Goal: Task Accomplishment & Management: Manage account settings

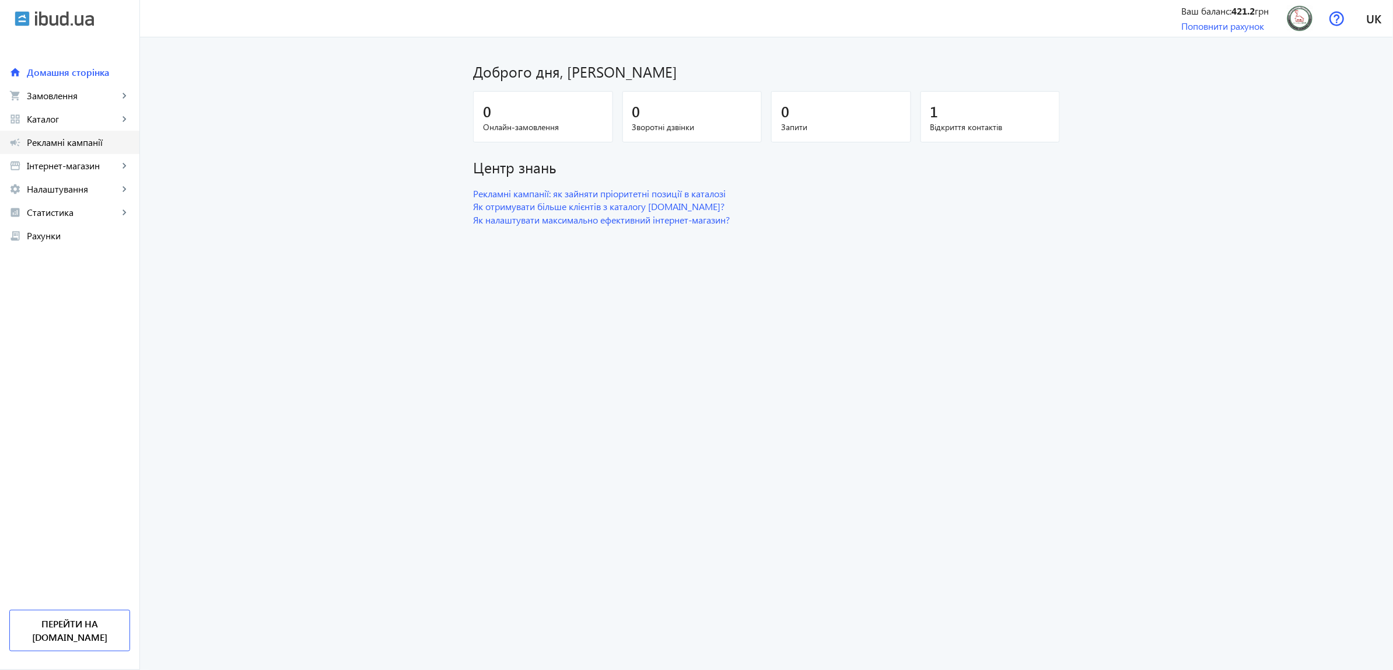
click at [103, 137] on span "Рекламні кампанії" at bounding box center [78, 143] width 103 height 12
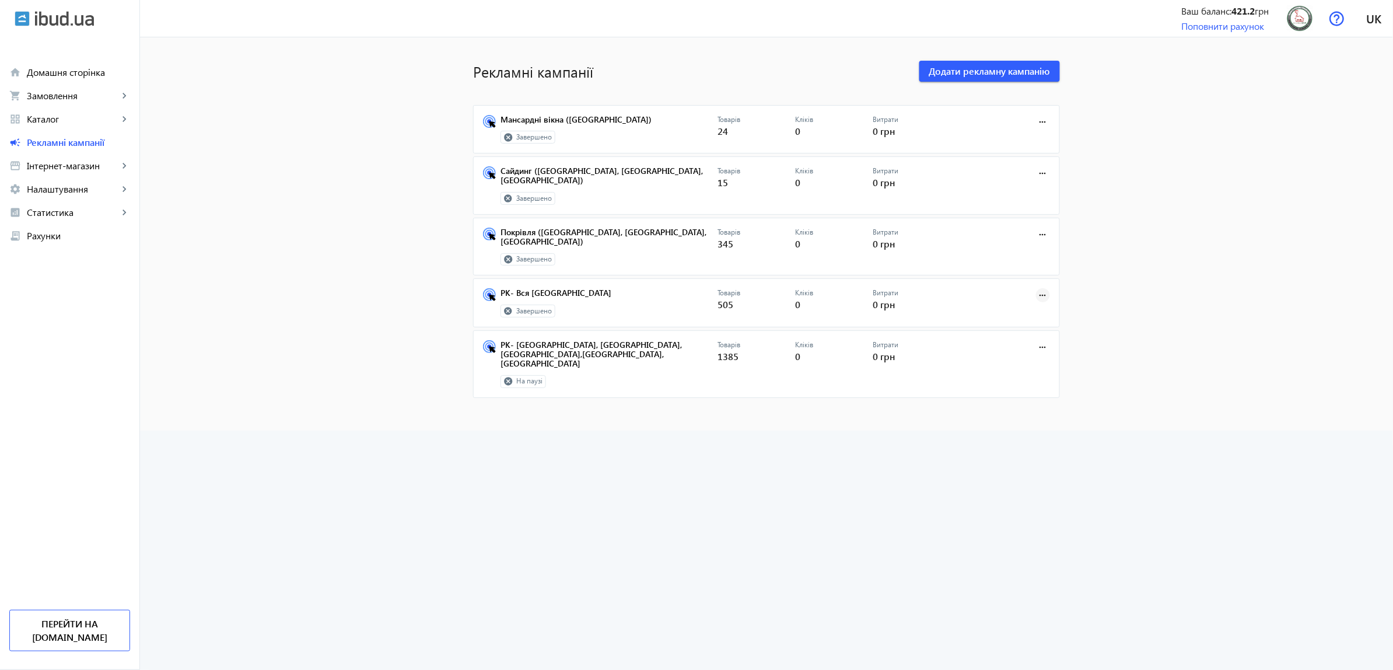
click at [1039, 289] on mat-icon "more_horiz" at bounding box center [1043, 295] width 13 height 13
click at [1022, 311] on button "Редагувати" at bounding box center [1007, 304] width 80 height 28
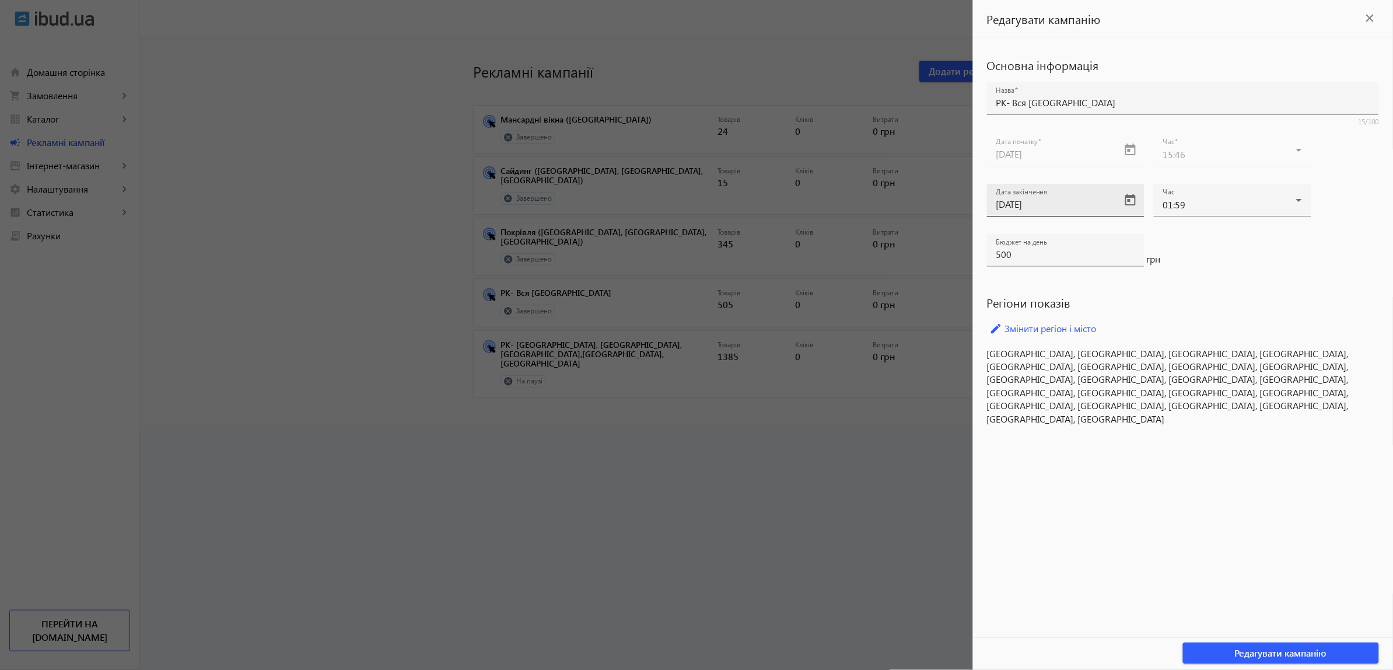
click at [1101, 202] on input "31.05.2025" at bounding box center [1056, 204] width 118 height 12
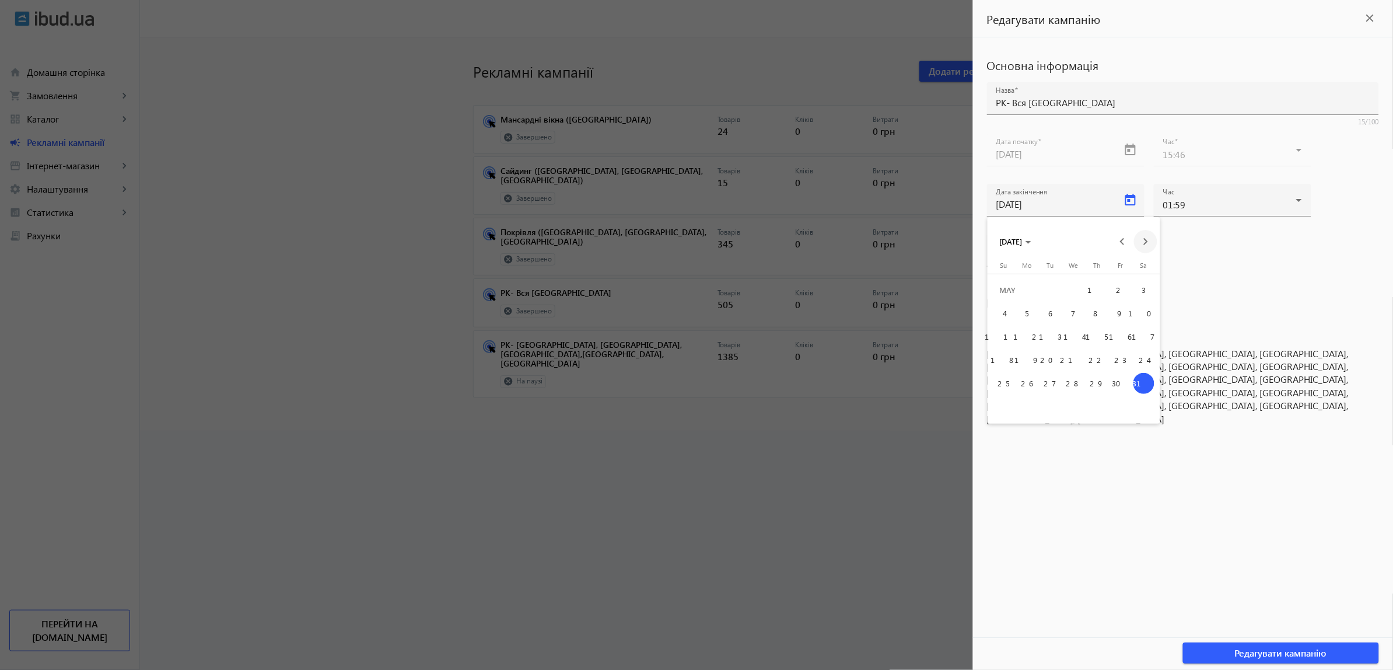
click at [1141, 244] on span "Next month" at bounding box center [1145, 241] width 23 height 23
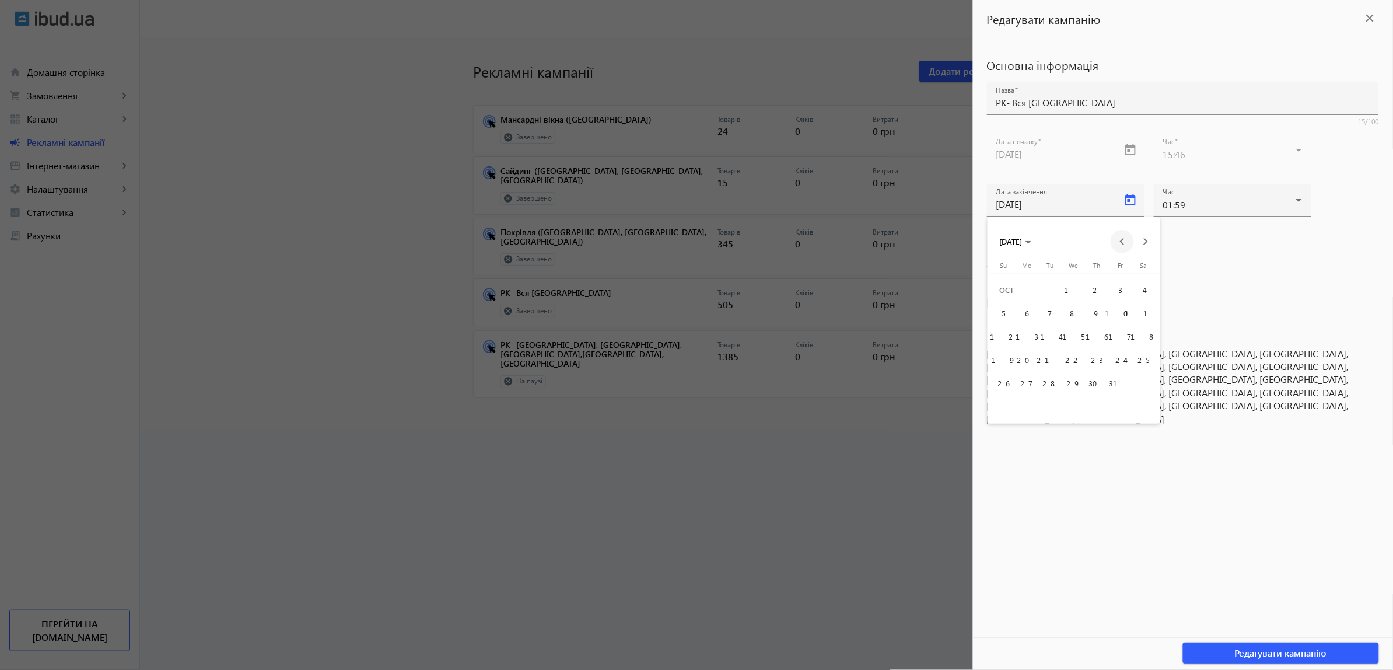
click at [1121, 249] on span "Previous month" at bounding box center [1122, 241] width 23 height 23
click at [1049, 410] on span "30" at bounding box center [1050, 406] width 21 height 21
type input "30.09.2025"
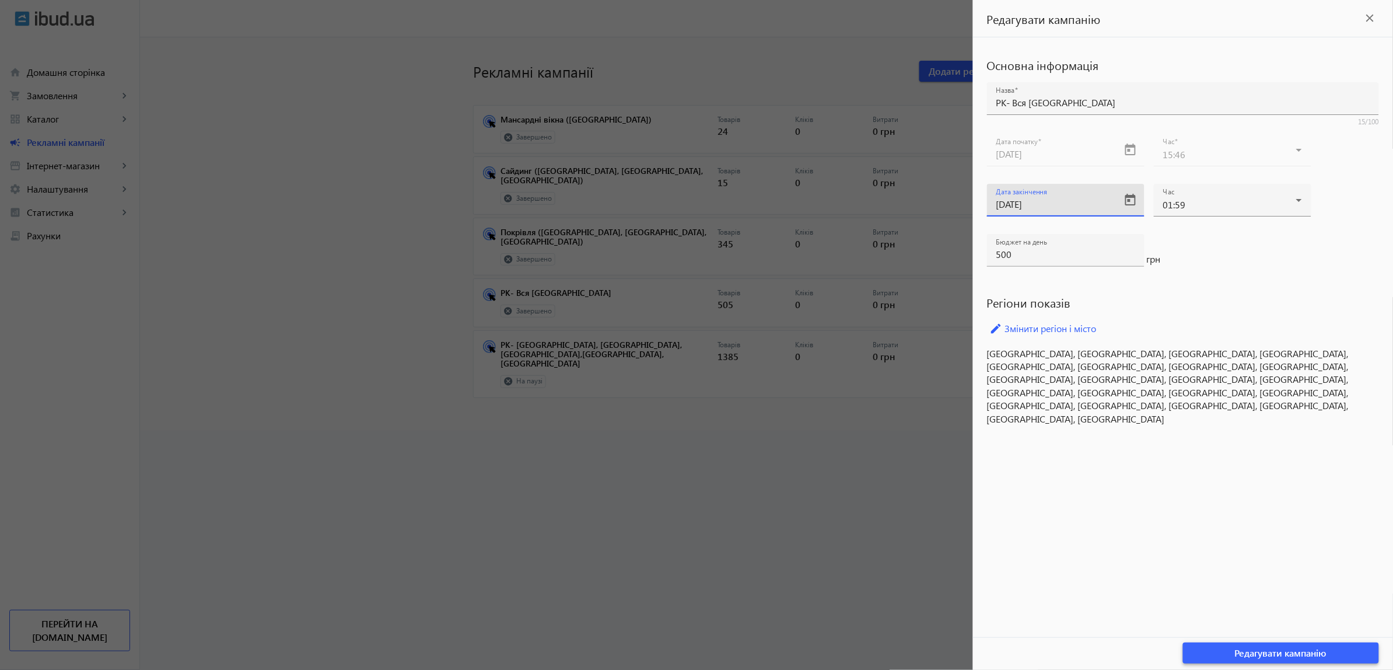
click at [1252, 651] on span "Редагувати кампанію" at bounding box center [1281, 653] width 92 height 13
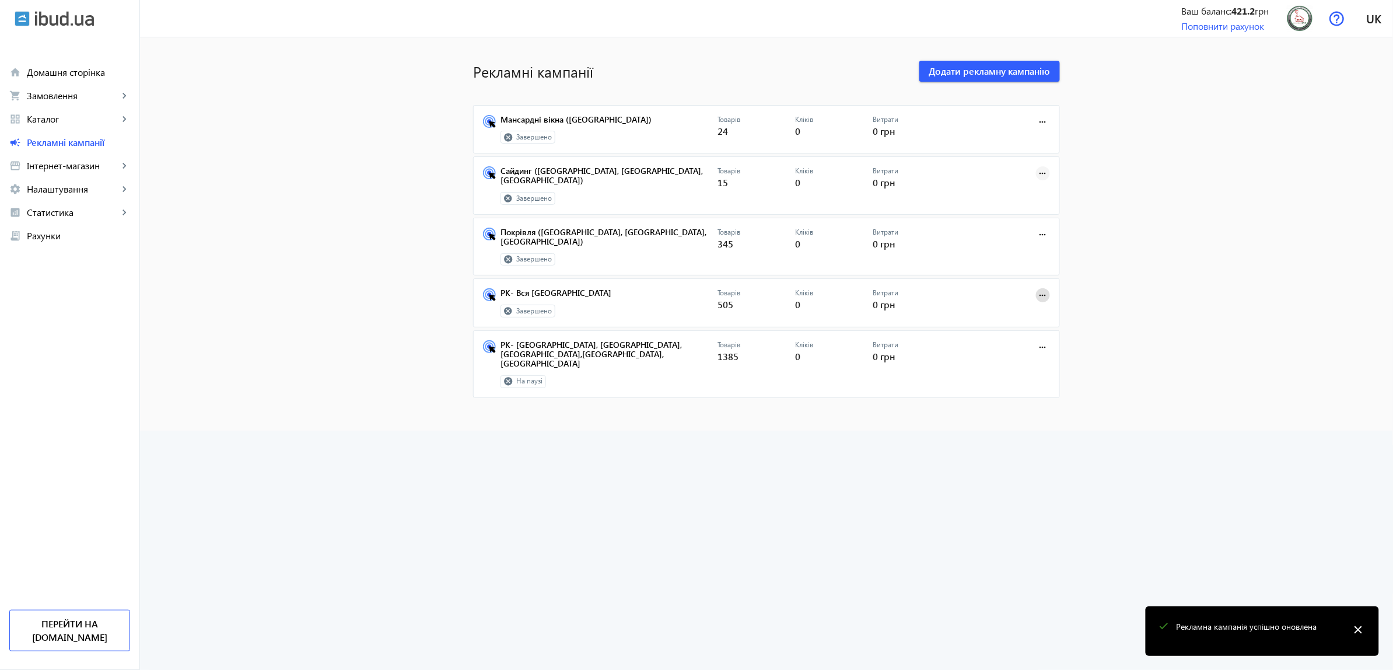
click at [1043, 176] on mat-icon "more_horiz" at bounding box center [1043, 173] width 13 height 13
click at [532, 182] on div at bounding box center [696, 335] width 1393 height 670
click at [1045, 171] on mat-icon "more_horiz" at bounding box center [1043, 173] width 13 height 13
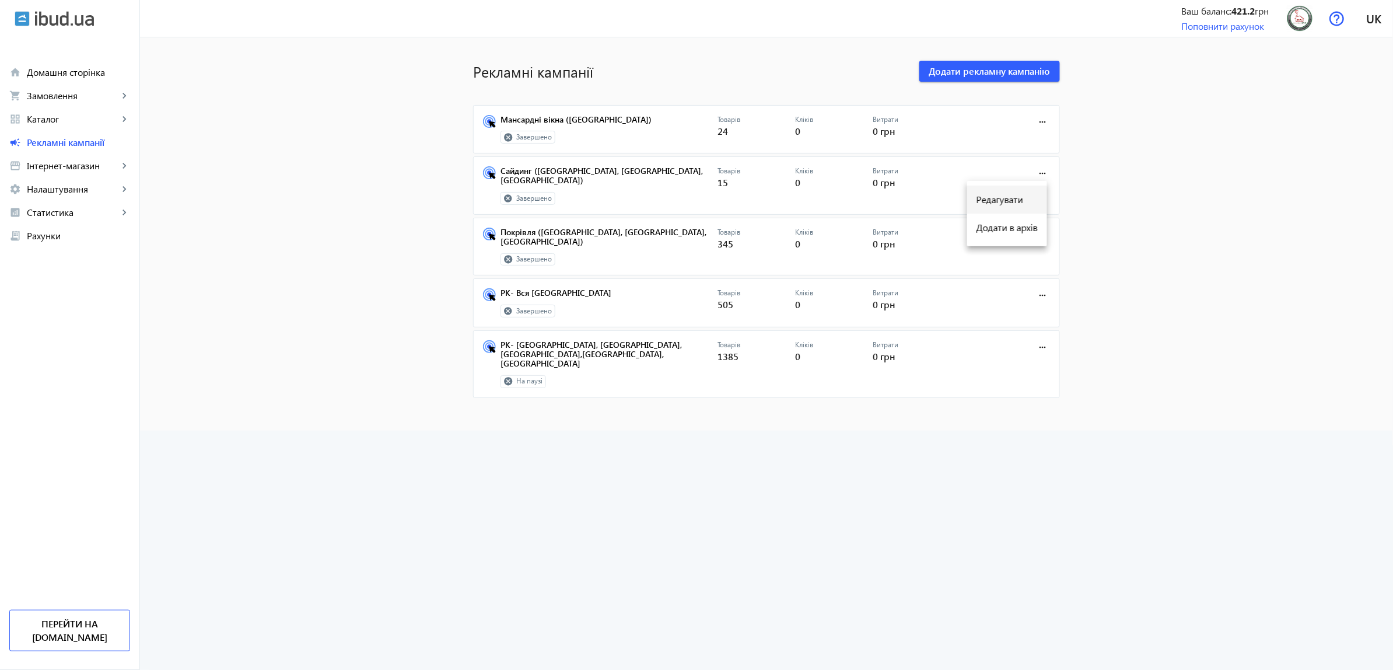
click at [1012, 195] on span "Редагувати" at bounding box center [1007, 199] width 61 height 9
type input "Сайдинг ([GEOGRAPHIC_DATA], [GEOGRAPHIC_DATA], [GEOGRAPHIC_DATA])"
type input "22.07.2024"
type input "31.05.2025"
type input "300"
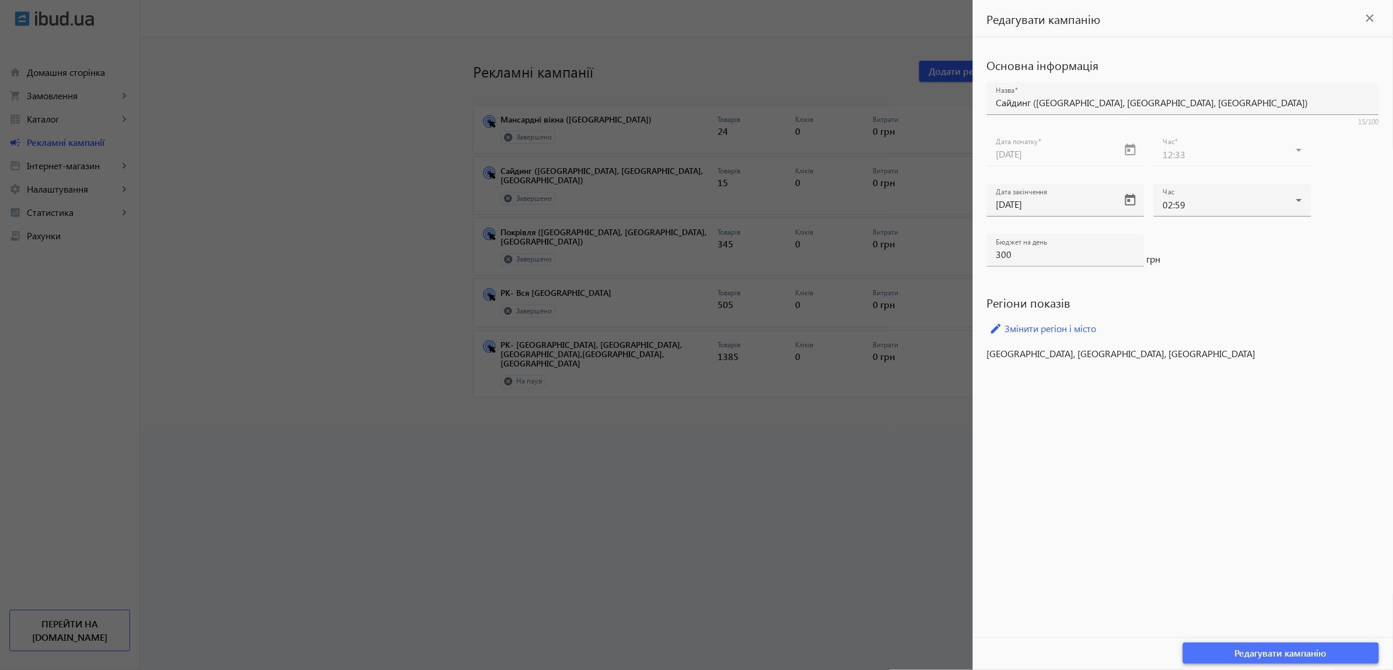
click at [1232, 661] on span "button" at bounding box center [1281, 653] width 196 height 28
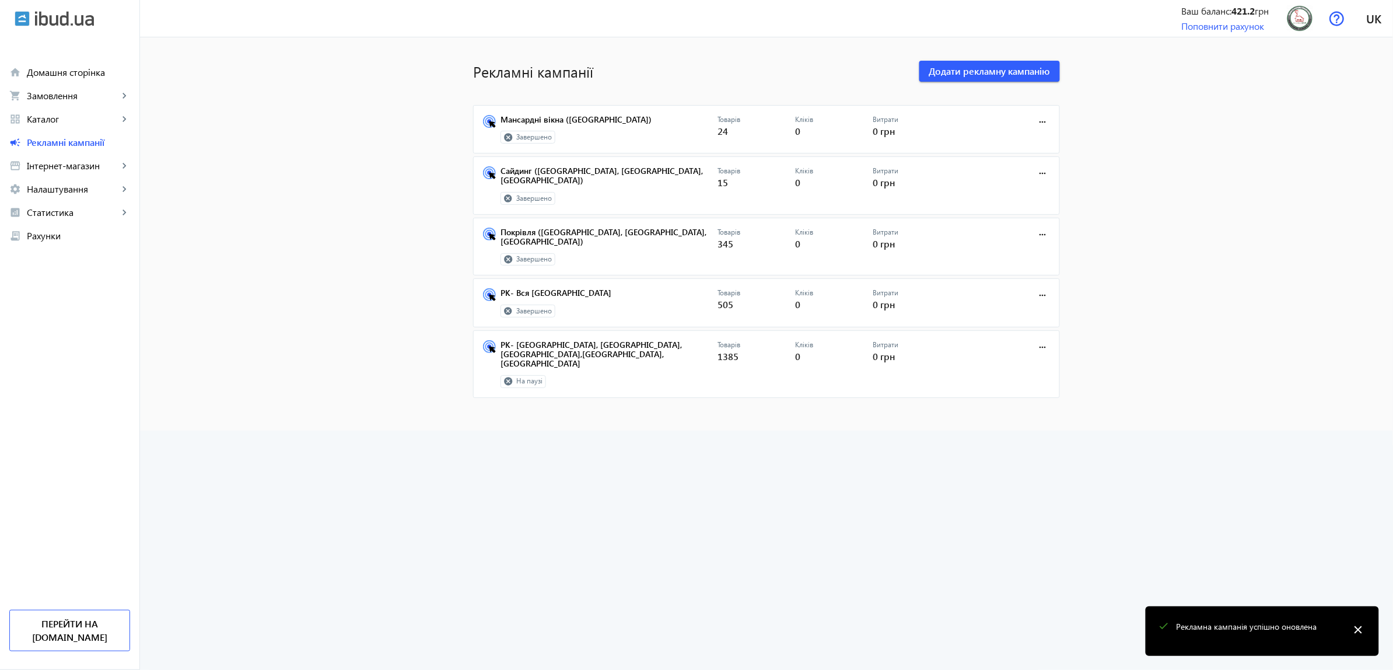
click at [570, 165] on mat-card "Сайдинг (Івано-Франківська, Закарпатська, Львівська) Завершено Товарів 15 Клікі…" at bounding box center [766, 185] width 587 height 58
click at [565, 173] on link "Сайдинг ([GEOGRAPHIC_DATA], [GEOGRAPHIC_DATA], [GEOGRAPHIC_DATA])" at bounding box center [609, 179] width 217 height 26
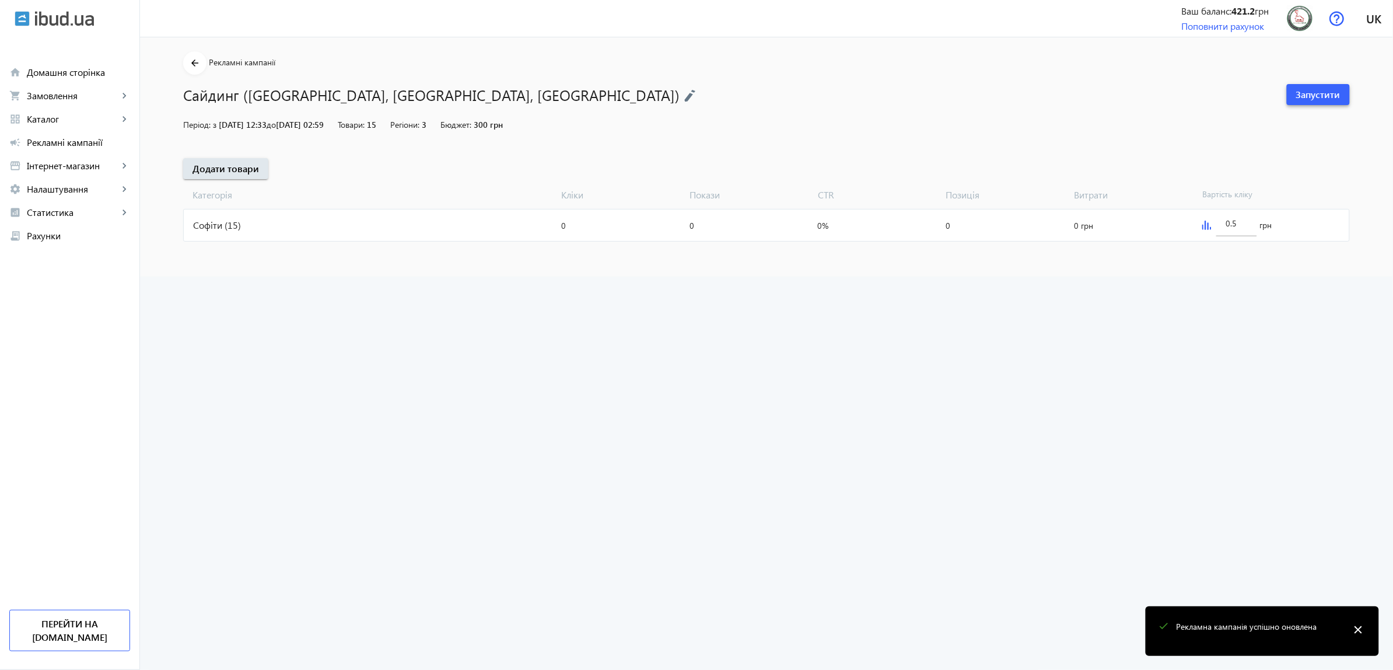
click at [1290, 103] on span at bounding box center [1318, 95] width 63 height 28
click at [95, 127] on link "grid_view Каталог keyboard_arrow_right" at bounding box center [69, 118] width 139 height 23
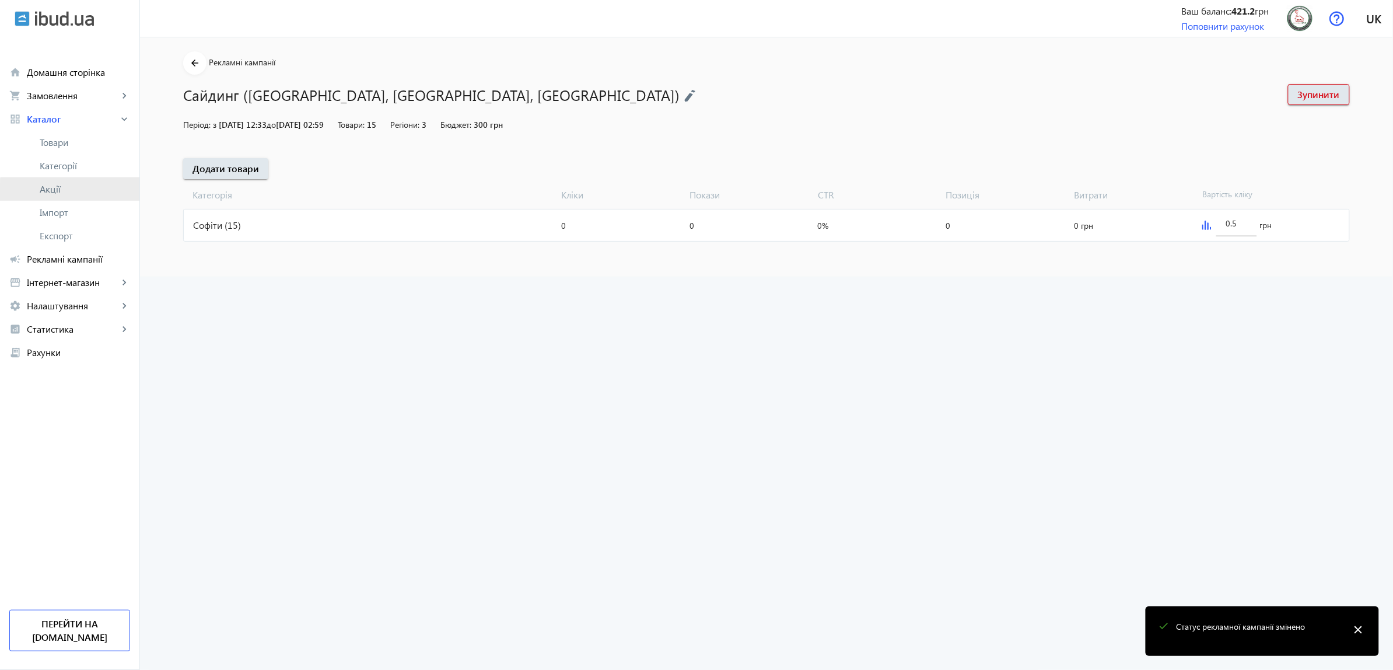
click at [95, 193] on span "Акції" at bounding box center [85, 189] width 90 height 12
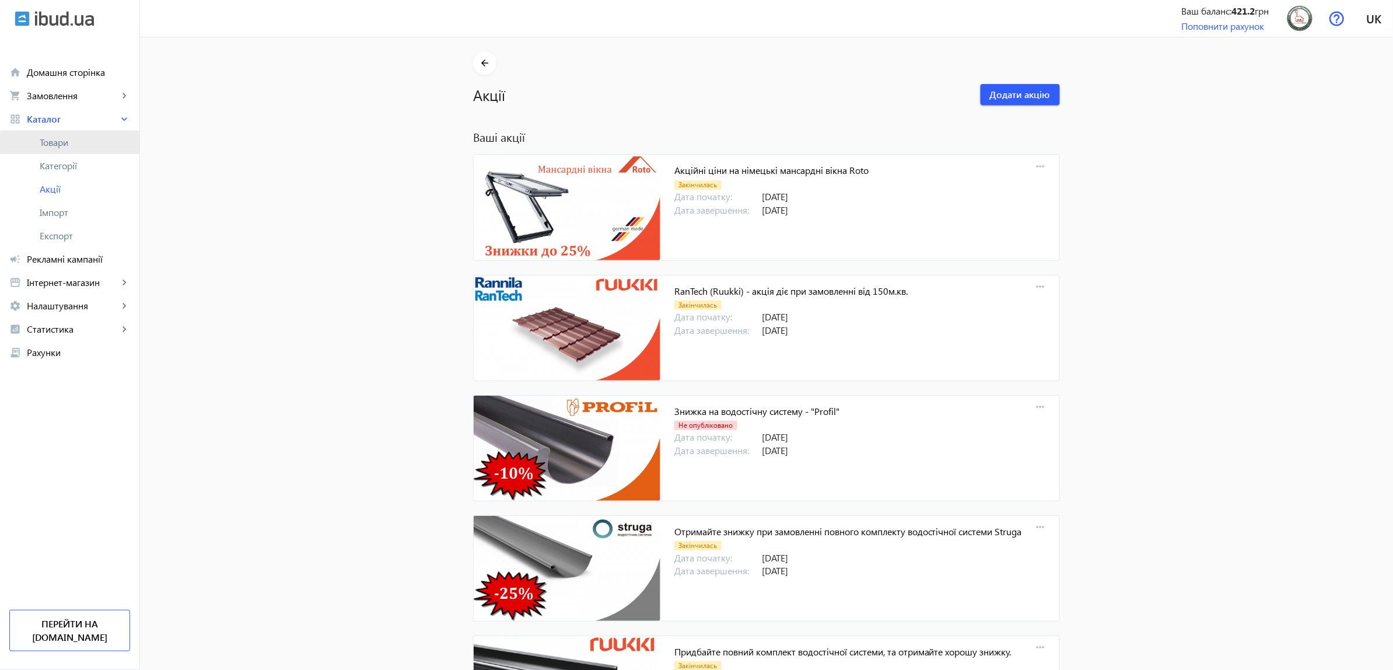
click at [94, 143] on span "Товари" at bounding box center [85, 143] width 90 height 12
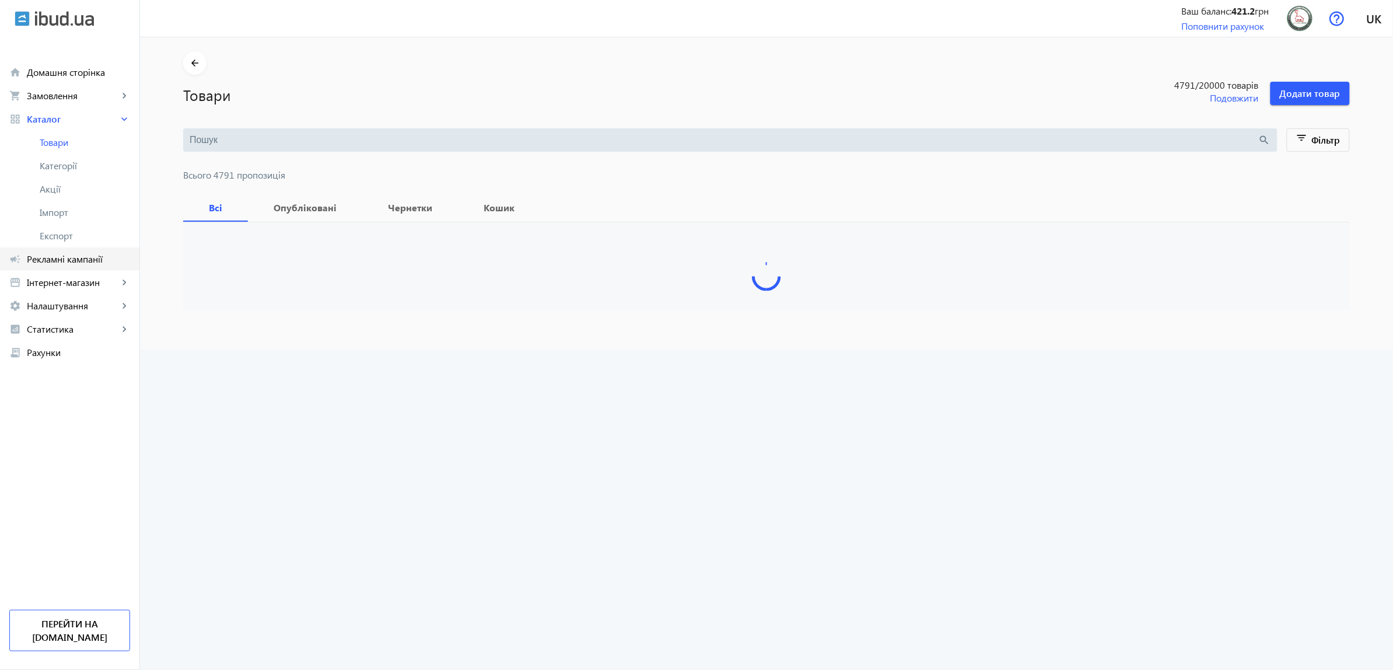
click at [98, 260] on span "Рекламні кампанії" at bounding box center [78, 259] width 103 height 12
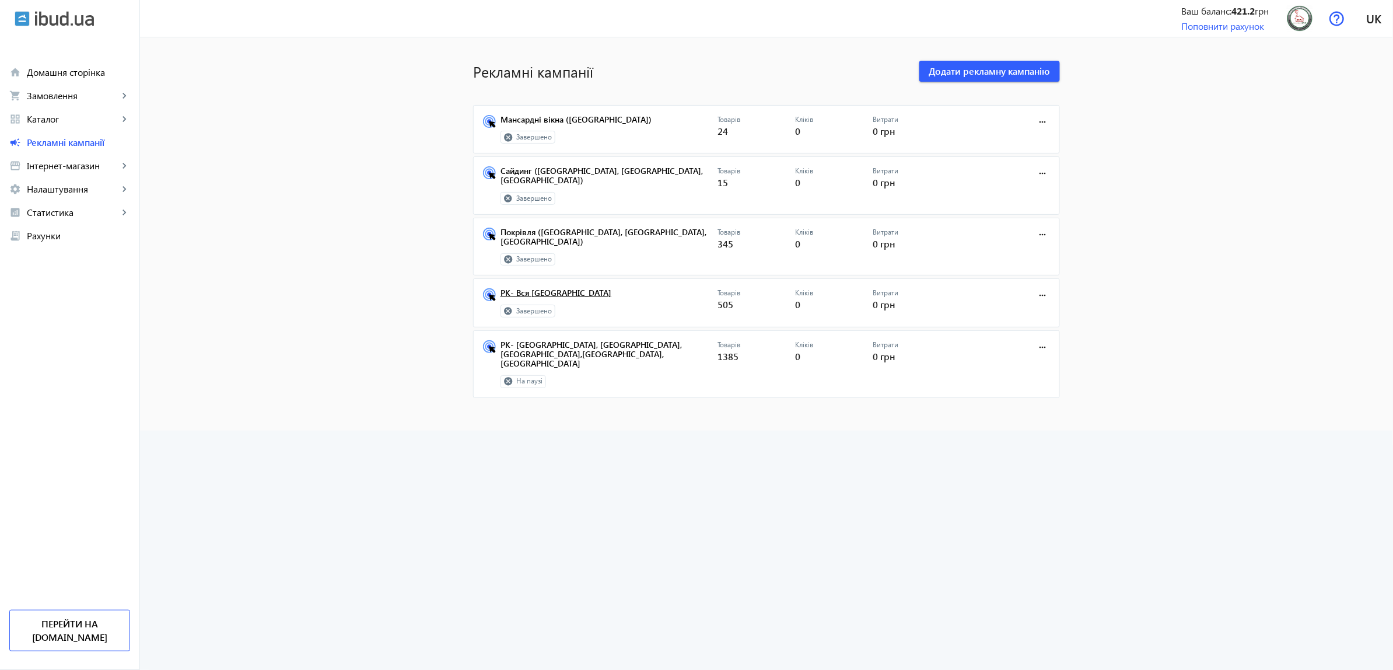
click at [526, 288] on link "РК- Вся [GEOGRAPHIC_DATA]" at bounding box center [609, 296] width 217 height 16
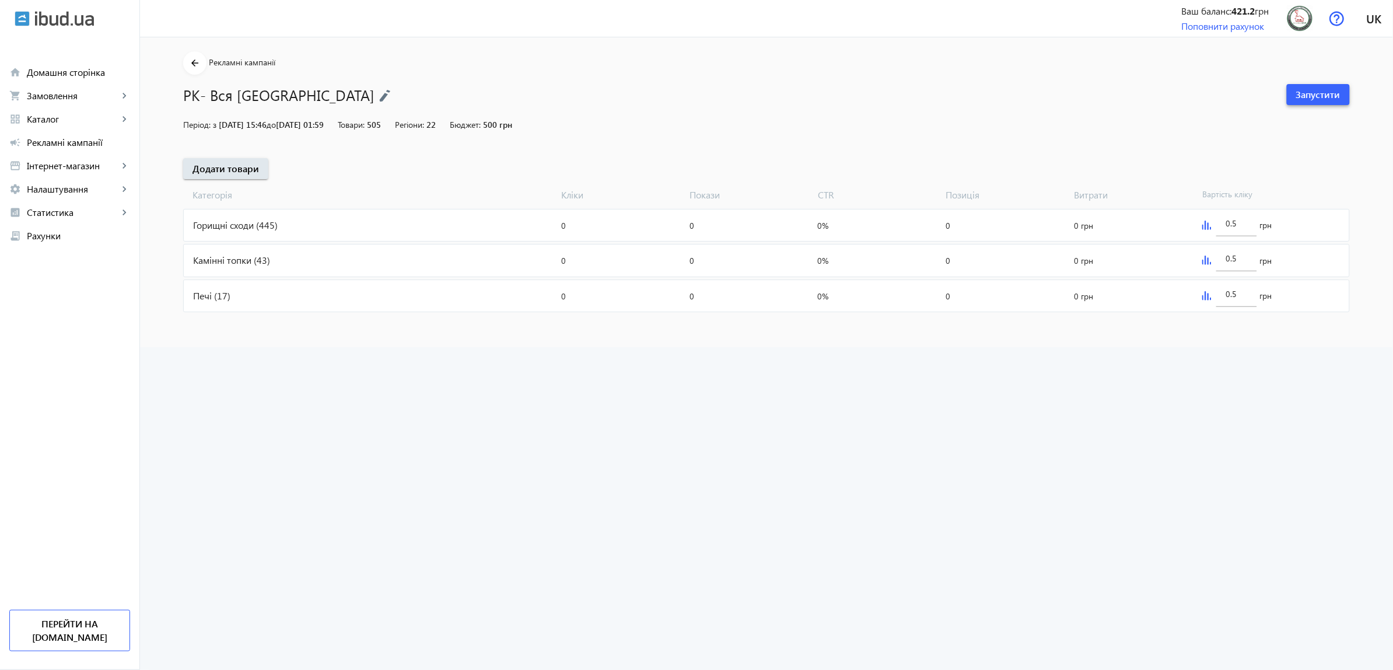
click at [1316, 83] on span at bounding box center [1318, 95] width 63 height 28
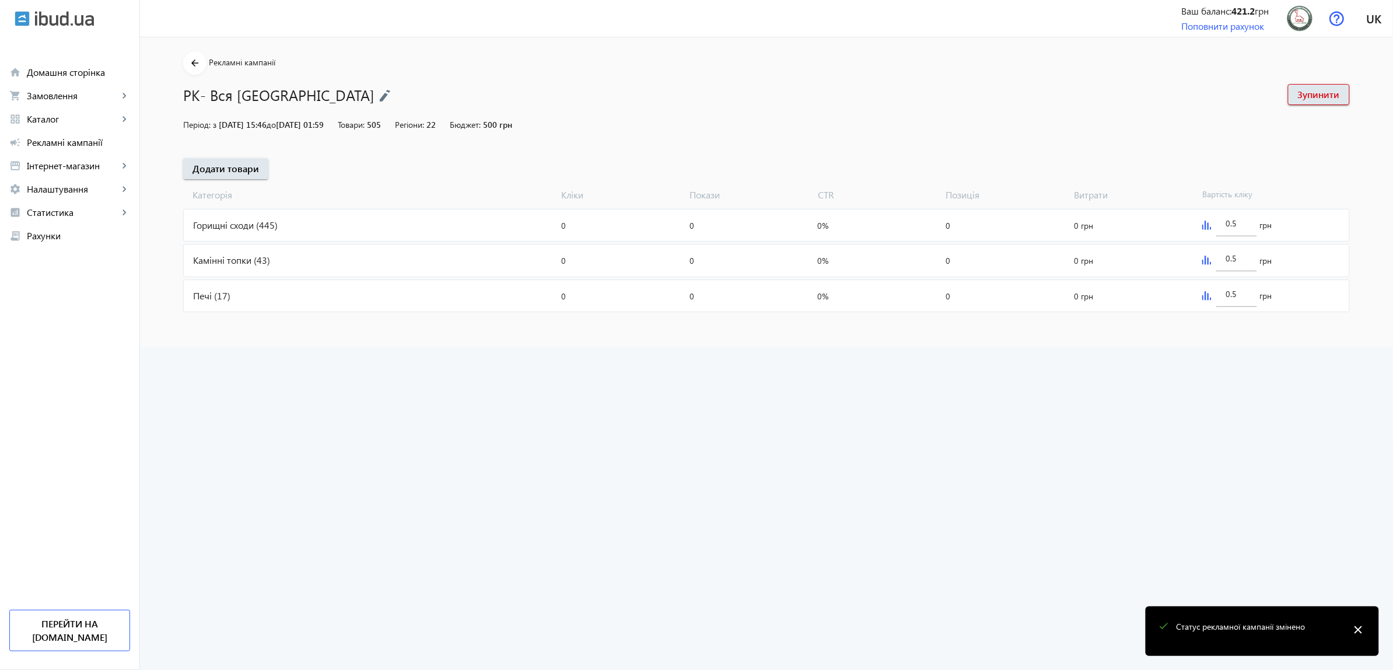
click at [1368, 636] on mat-icon "close" at bounding box center [1359, 630] width 18 height 18
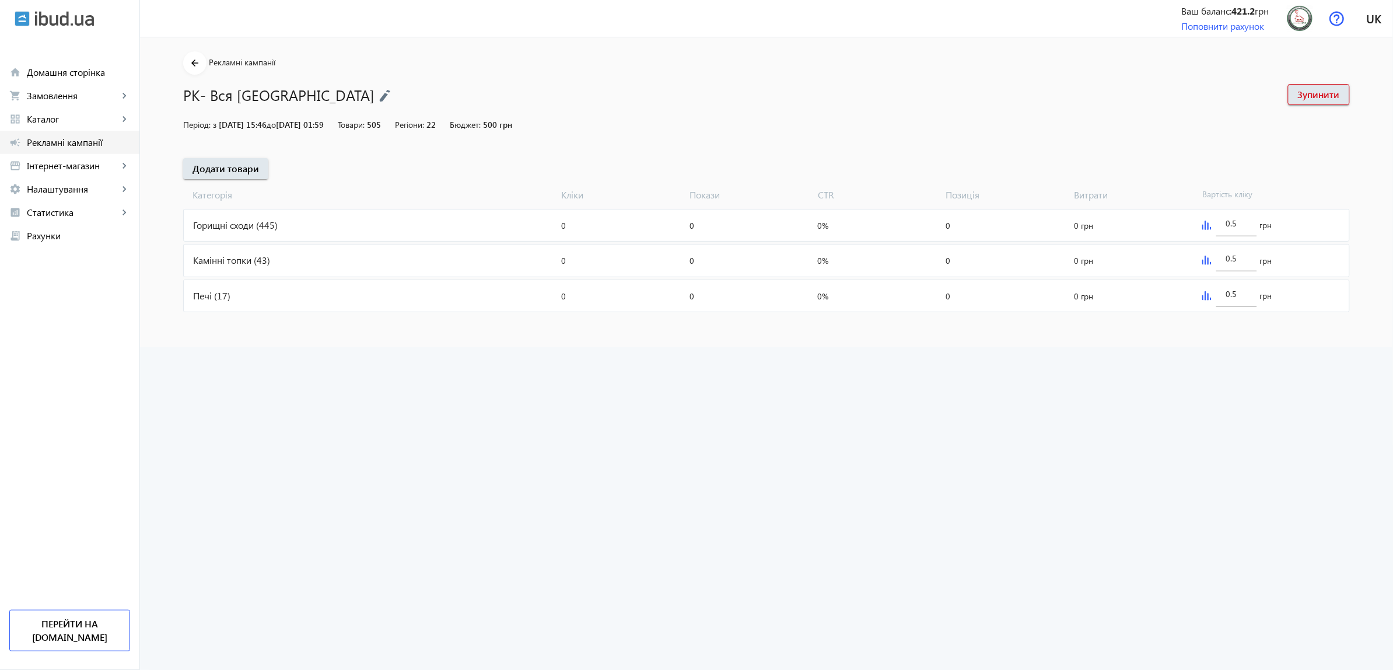
click at [90, 139] on span "Рекламні кампанії" at bounding box center [78, 143] width 103 height 12
